Goal: Find specific page/section: Find specific page/section

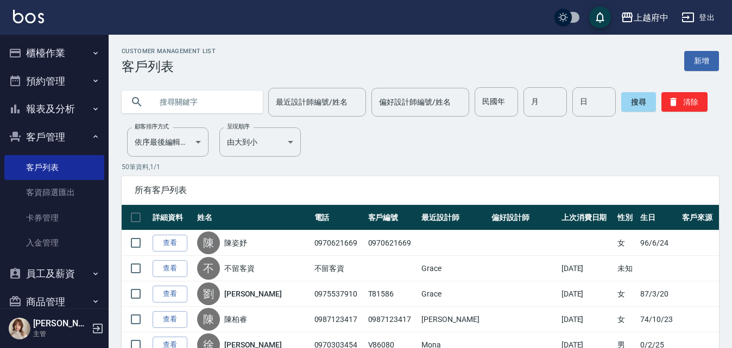
click at [217, 100] on input "text" at bounding box center [203, 101] width 102 height 29
type input "0989454131"
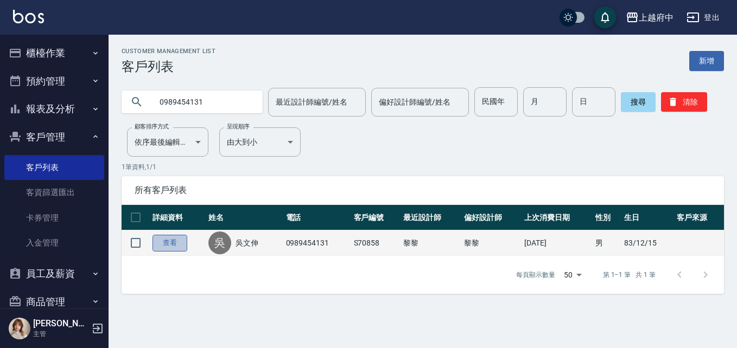
click at [182, 244] on link "查看" at bounding box center [170, 243] width 35 height 17
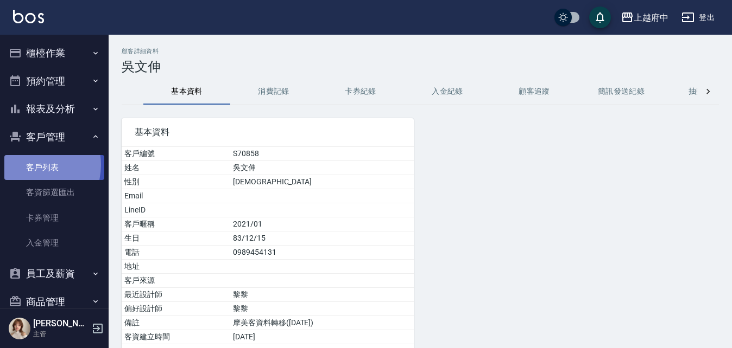
click at [30, 165] on link "客戶列表" at bounding box center [54, 167] width 100 height 25
